Goal: Check status: Check status

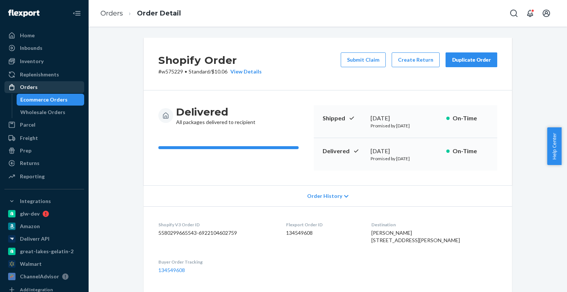
click at [24, 85] on div "Orders" at bounding box center [29, 86] width 18 height 7
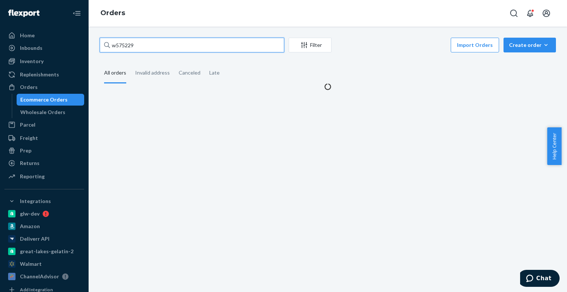
click at [153, 47] on input "w575229" at bounding box center [192, 45] width 184 height 15
paste input "6070"
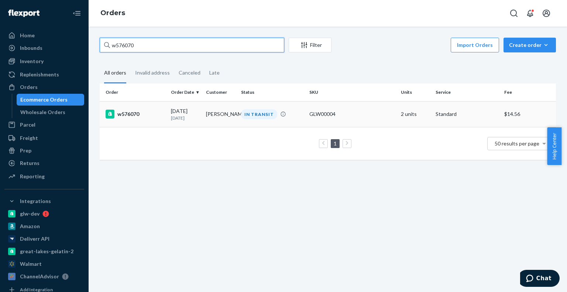
type input "w576070"
click at [140, 111] on div "w576070" at bounding box center [135, 114] width 59 height 9
